Goal: Check status: Check status

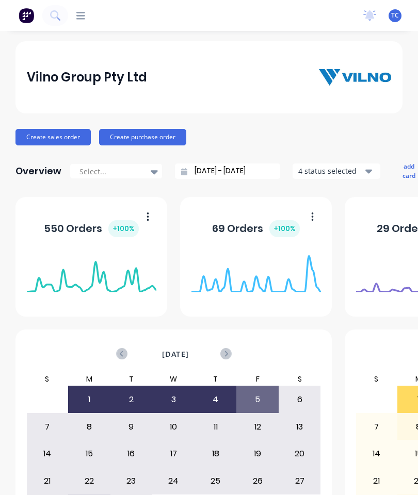
click at [84, 11] on icon at bounding box center [80, 16] width 9 height 10
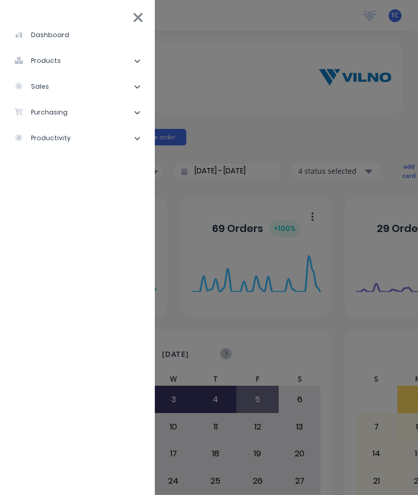
click at [47, 90] on div "sales" at bounding box center [31, 86] width 35 height 9
click at [51, 113] on div "Sales Orders" at bounding box center [52, 112] width 59 height 9
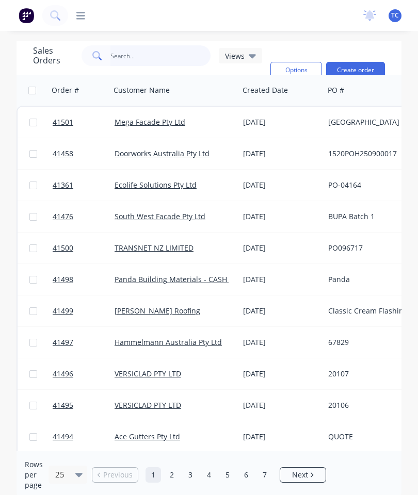
click at [126, 58] on input "text" at bounding box center [160, 55] width 101 height 21
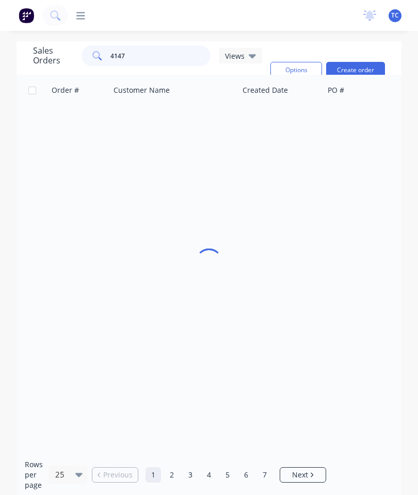
type input "41476"
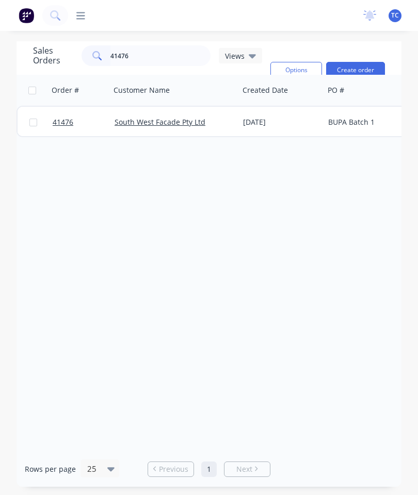
click at [65, 125] on span "41476" at bounding box center [63, 122] width 21 height 10
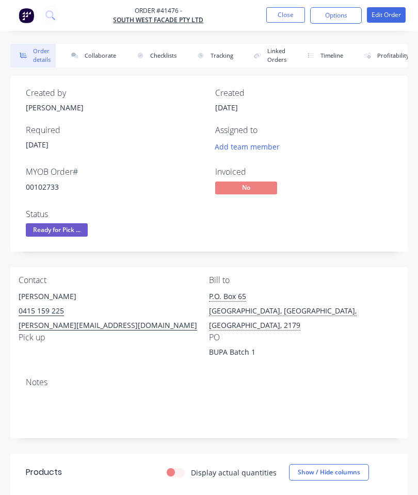
click at [46, 230] on span "Ready for Pick ..." at bounding box center [57, 229] width 62 height 13
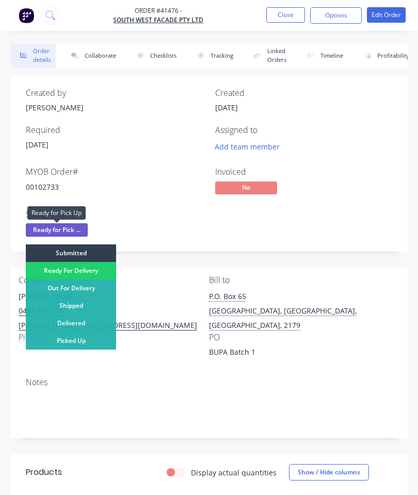
click at [70, 341] on div "Picked Up" at bounding box center [71, 341] width 90 height 18
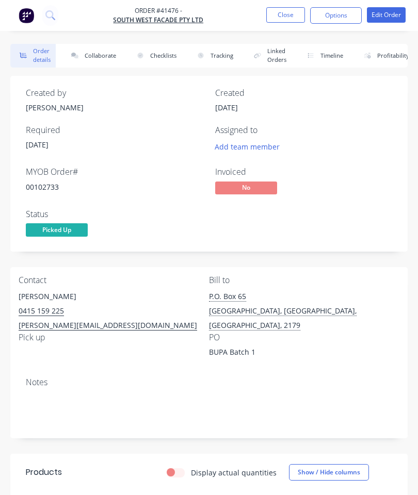
click at [280, 14] on button "Close" at bounding box center [285, 14] width 39 height 15
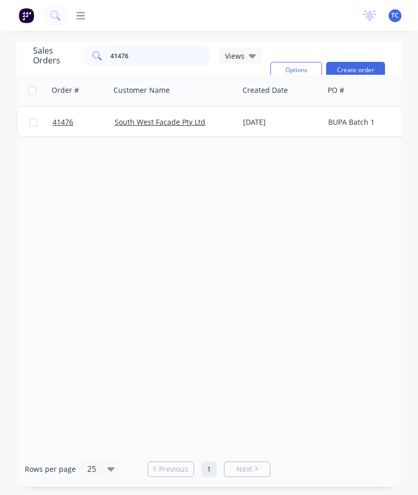
click at [152, 59] on input "41476" at bounding box center [160, 55] width 101 height 21
type input "4"
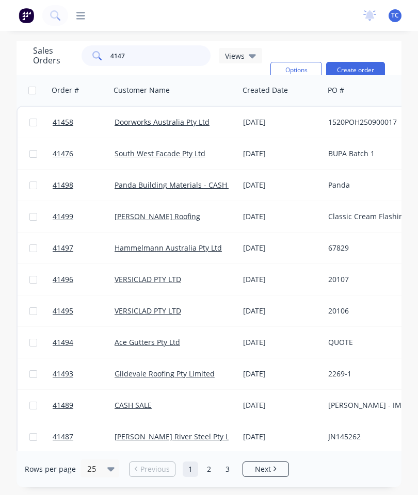
type input "41476"
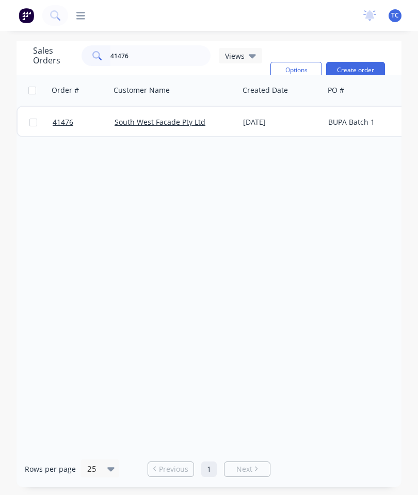
click at [60, 127] on span "41476" at bounding box center [63, 122] width 21 height 10
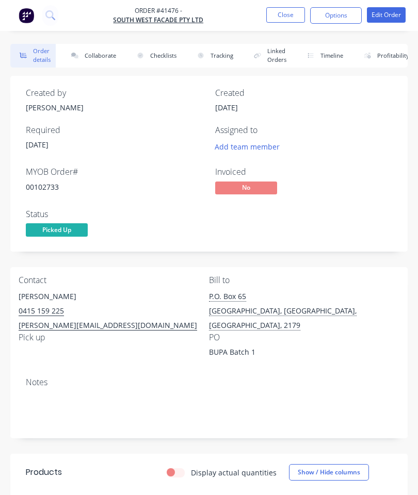
click at [275, 17] on button "Close" at bounding box center [285, 14] width 39 height 15
